Goal: Task Accomplishment & Management: Manage account settings

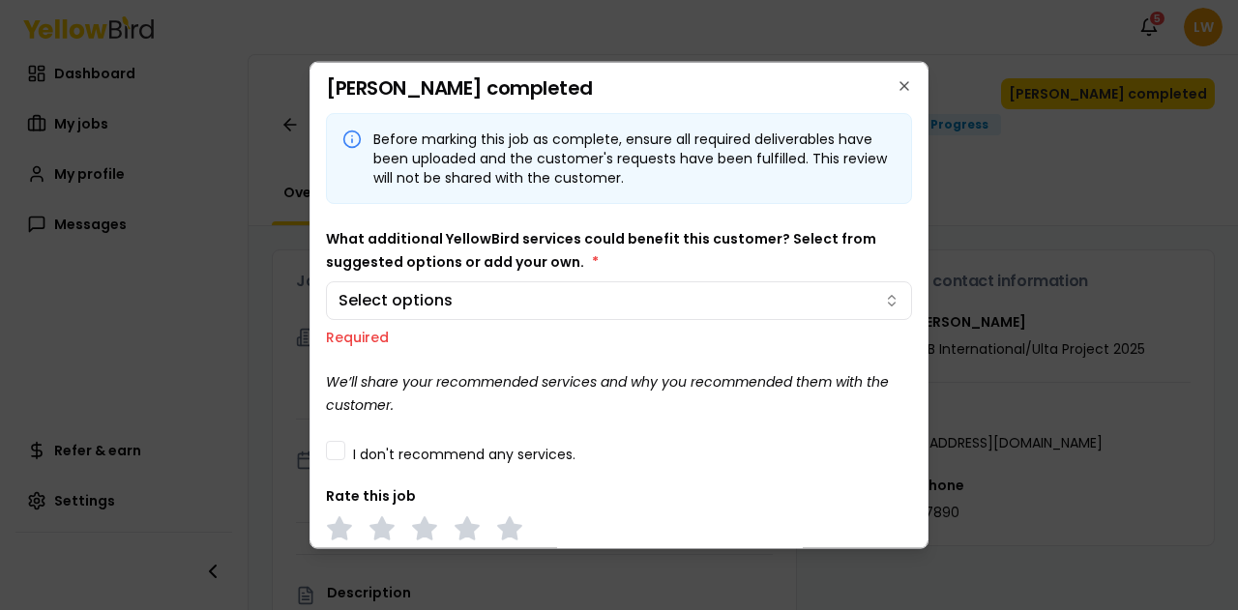
scroll to position [428, 0]
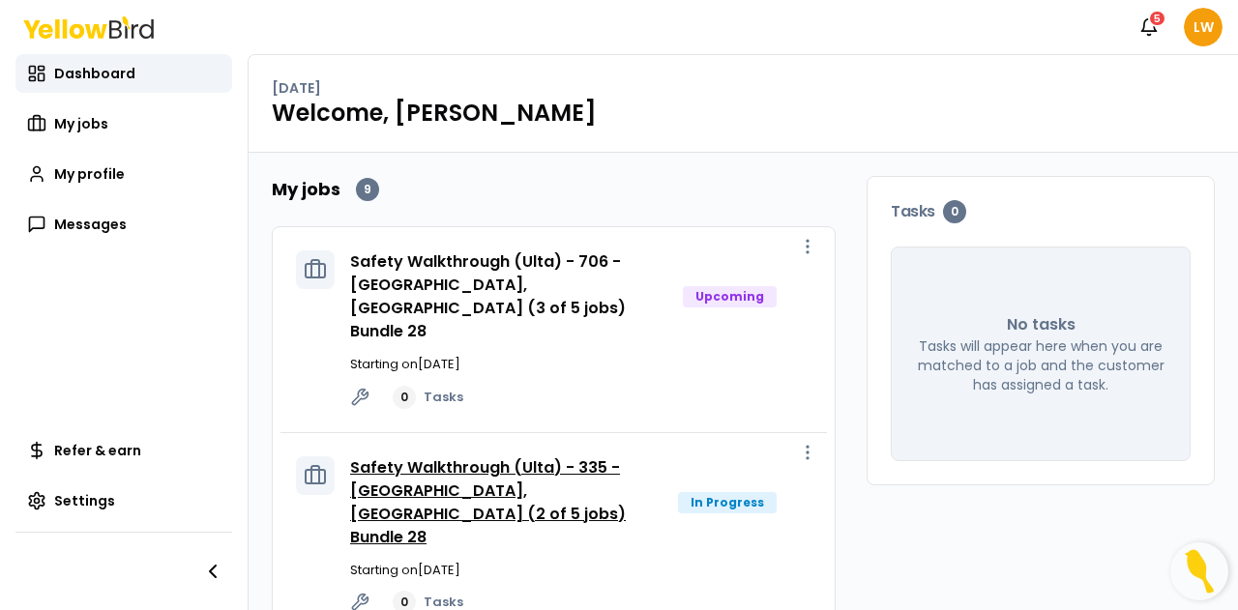
click at [493, 457] on link "Safety Walkthrough (Ulta) - 335 - [GEOGRAPHIC_DATA], [GEOGRAPHIC_DATA] (2 of 5 …" at bounding box center [488, 503] width 276 height 92
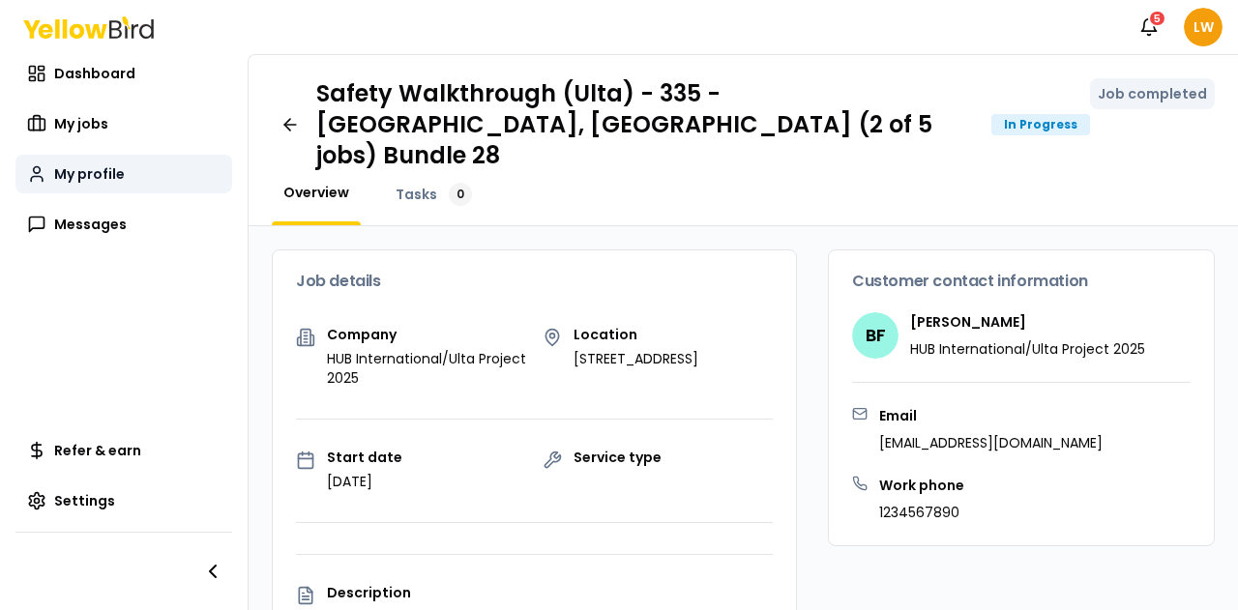
click at [88, 181] on span "My profile" at bounding box center [89, 173] width 71 height 19
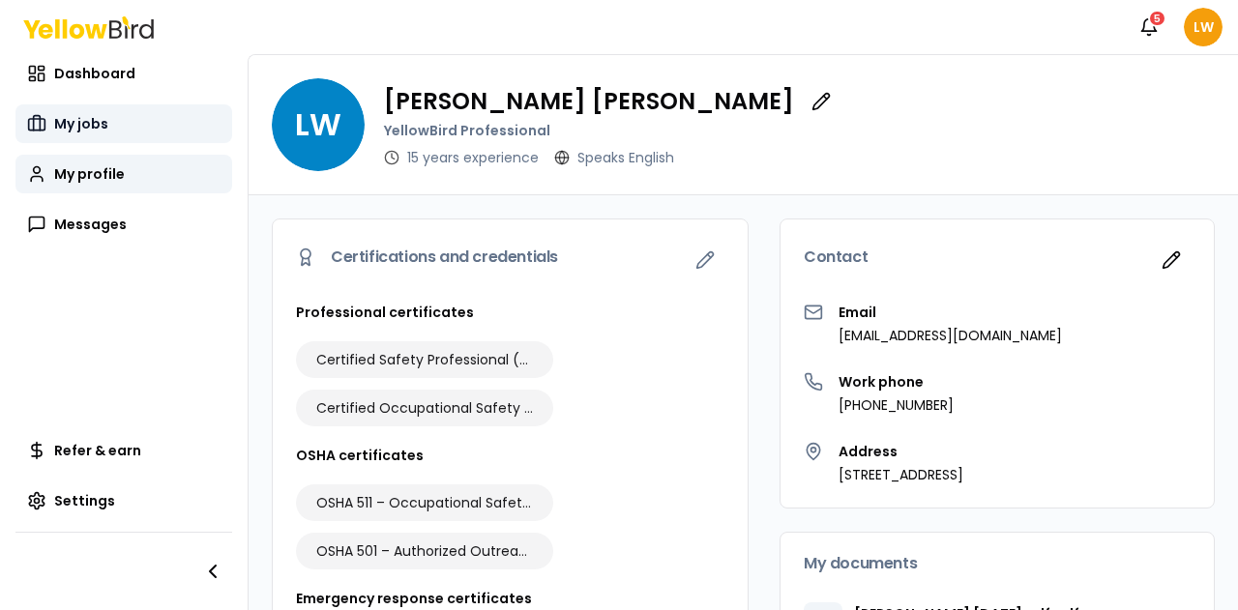
click at [79, 112] on link "My jobs" at bounding box center [123, 123] width 217 height 39
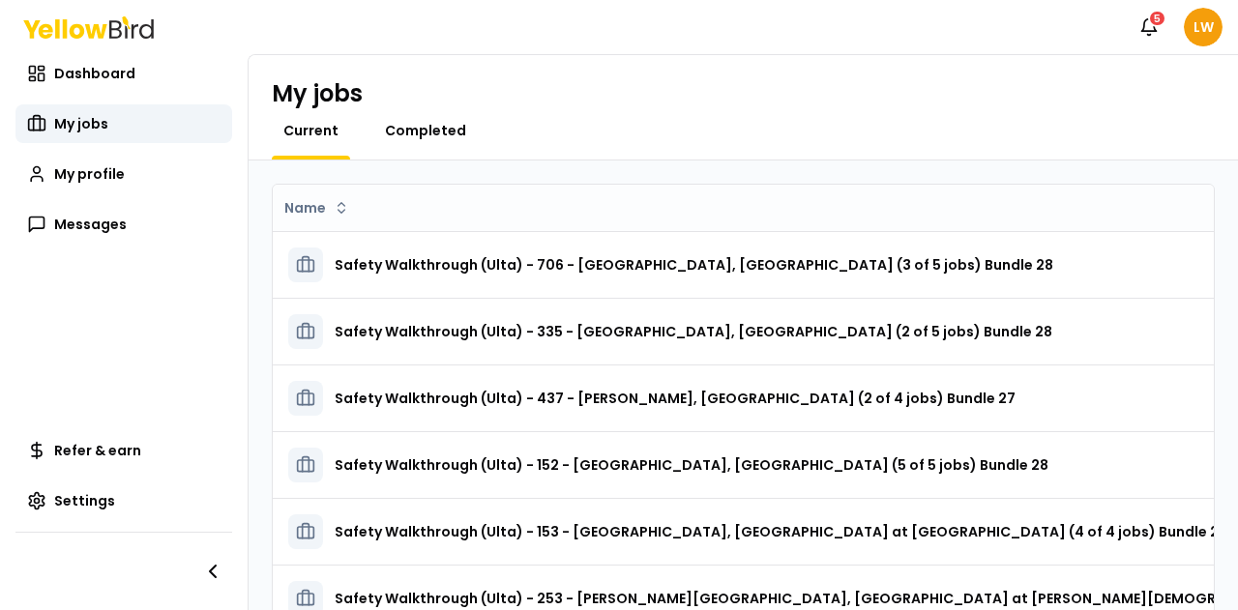
click at [433, 138] on span "Completed" at bounding box center [425, 130] width 81 height 19
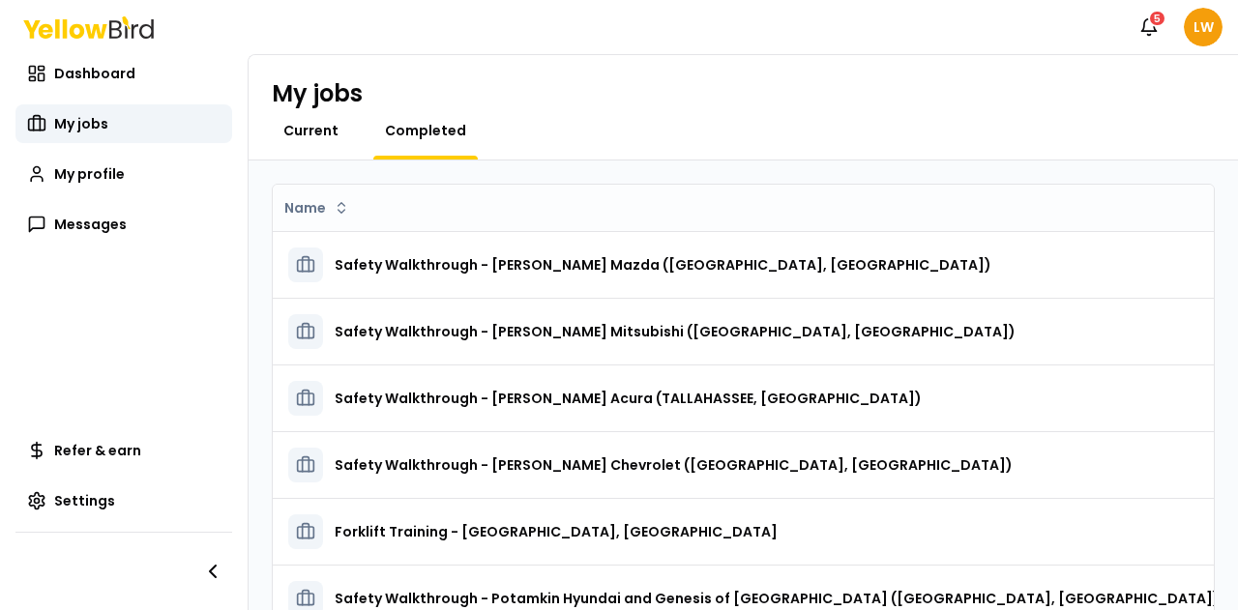
click at [304, 138] on span "Current" at bounding box center [310, 130] width 55 height 19
